Goal: Information Seeking & Learning: Learn about a topic

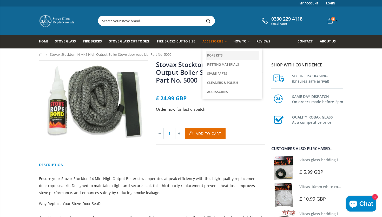
click at [217, 56] on link "Rope Kits" at bounding box center [232, 55] width 53 height 9
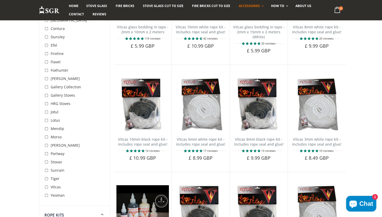
scroll to position [116, 0]
click at [47, 162] on input "checkbox" at bounding box center [46, 162] width 5 height 5
checkbox input "true"
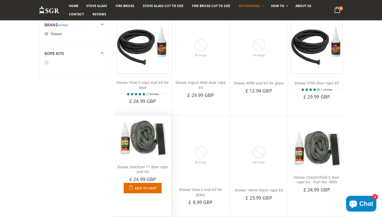
scroll to position [61, 0]
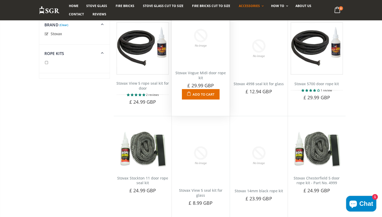
click at [203, 72] on link "Stovax Vogue Midi door rope kit" at bounding box center [200, 75] width 50 height 10
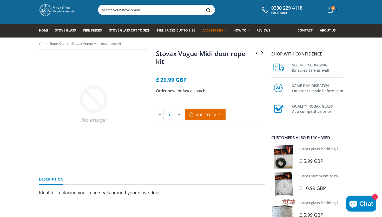
scroll to position [10, 0]
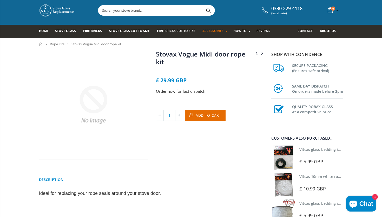
click at [161, 56] on link "Stovax Vogue Midi door rope kit" at bounding box center [200, 57] width 89 height 17
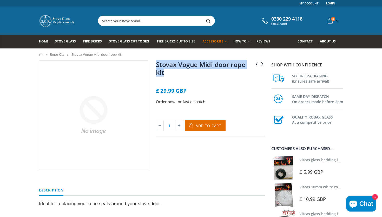
drag, startPoint x: 164, startPoint y: 73, endPoint x: 154, endPoint y: 64, distance: 13.8
click at [154, 64] on div "Clearview Pioneer 400 & 400P glass rope and adhesive kit (P40CP043) Flavel Roch…" at bounding box center [210, 114] width 117 height 109
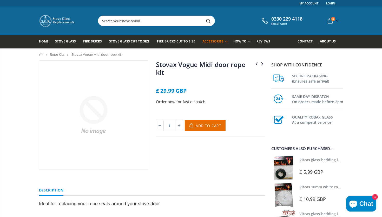
click at [154, 64] on div "Clearview Pioneer 400 & 400P glass rope and adhesive kit (P40CP043) Flavel Roch…" at bounding box center [210, 114] width 117 height 109
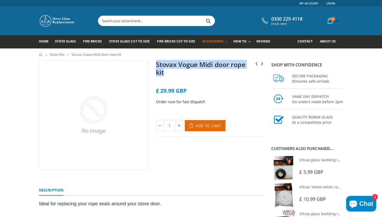
drag, startPoint x: 165, startPoint y: 73, endPoint x: 158, endPoint y: 66, distance: 9.9
click at [158, 66] on h1 "Stovax Vogue Midi door rope kit" at bounding box center [210, 69] width 109 height 18
copy link "Stovax Vogue Midi door rope kit"
